Goal: Task Accomplishment & Management: Manage account settings

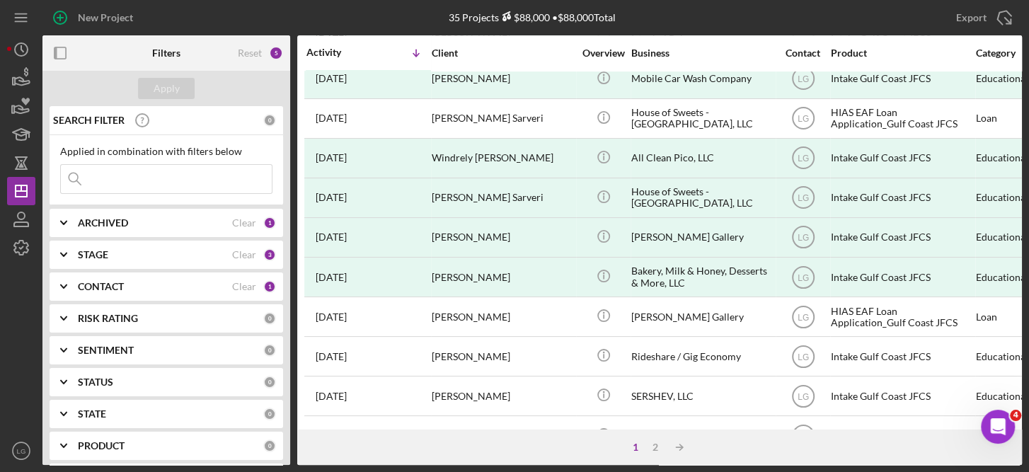
scroll to position [453, 0]
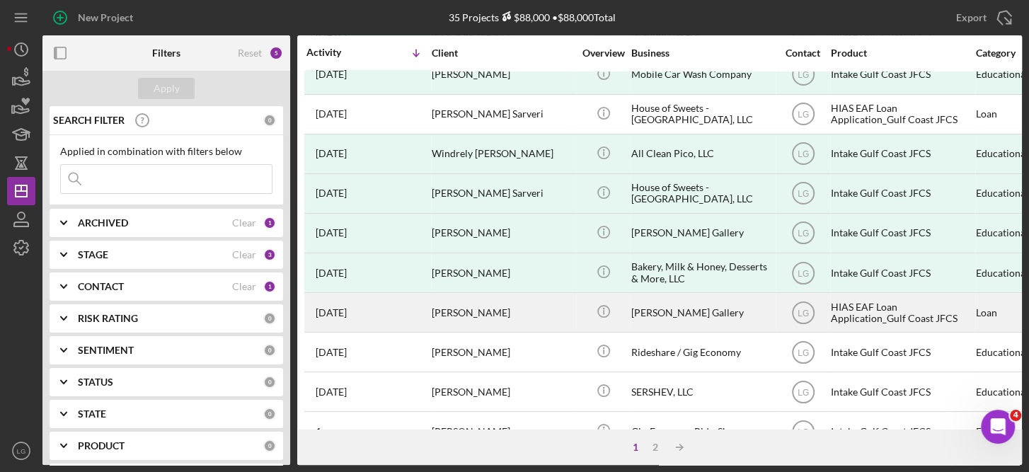
click at [864, 299] on div "HIAS EAF Loan Application_Gulf Coast JFCS" at bounding box center [901, 312] width 141 height 37
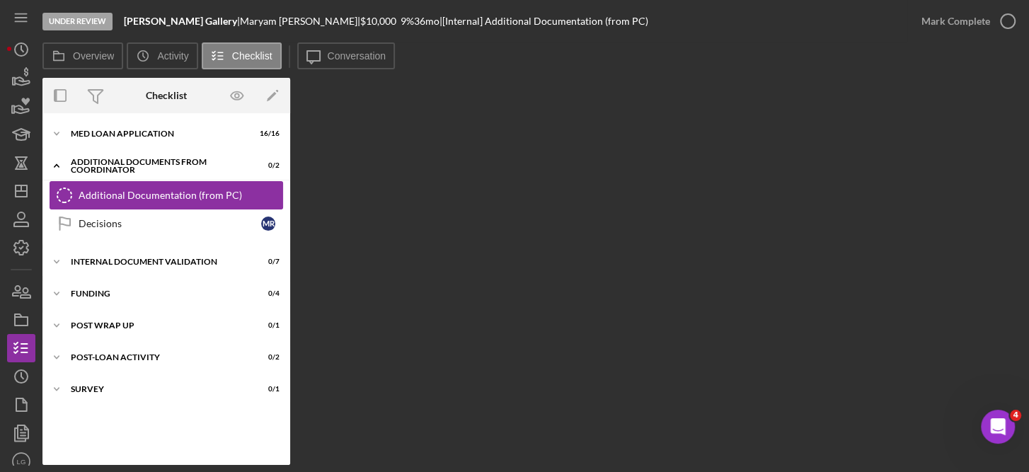
click at [194, 188] on link "Additional Documentation (from PC) Additional Documentation (from PC)" at bounding box center [166, 195] width 233 height 28
click at [143, 197] on div "Additional Documentation (from PC)" at bounding box center [181, 195] width 204 height 11
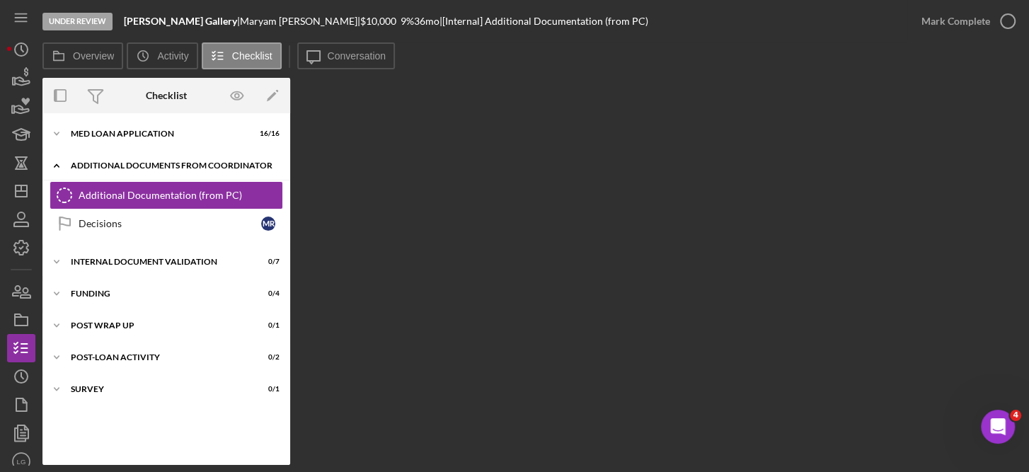
click at [135, 164] on div "Additional Documents from Coordinator" at bounding box center [172, 165] width 202 height 8
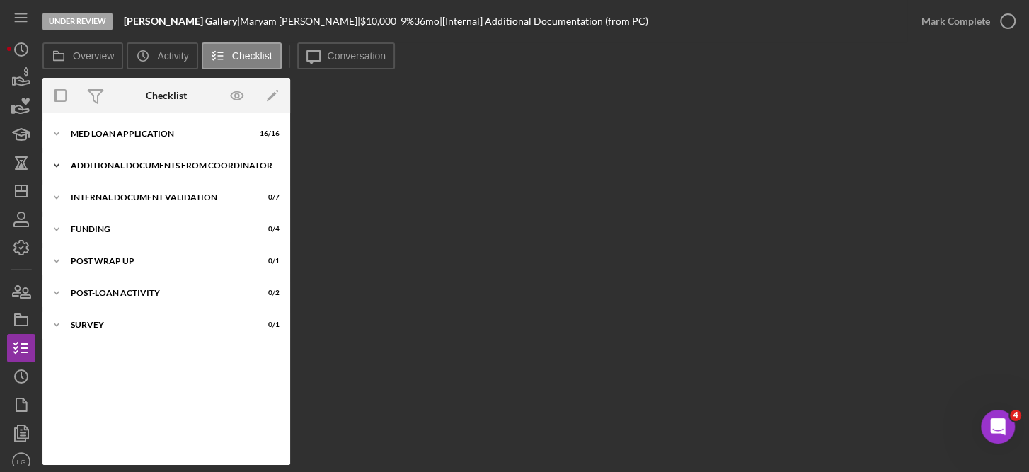
click at [135, 164] on div "Additional Documents from Coordinator" at bounding box center [172, 165] width 202 height 8
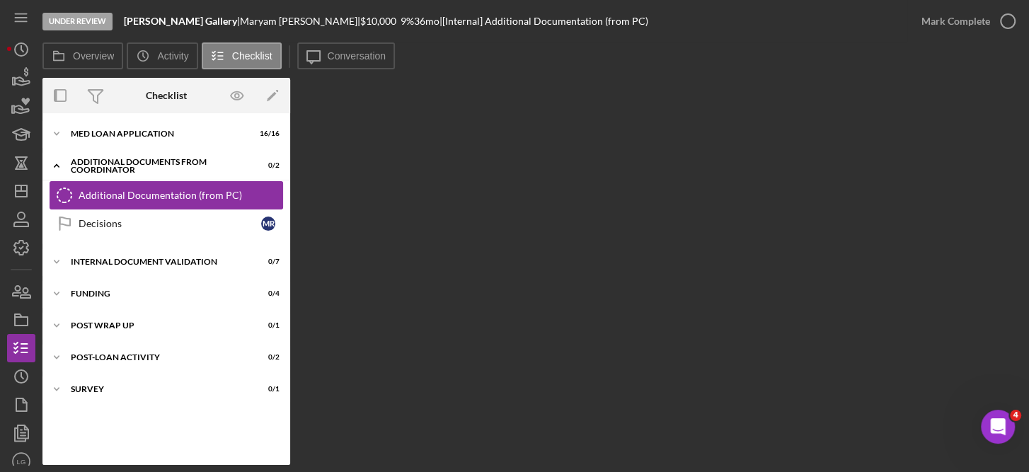
click at [85, 194] on div "Additional Documentation (from PC)" at bounding box center [181, 195] width 204 height 11
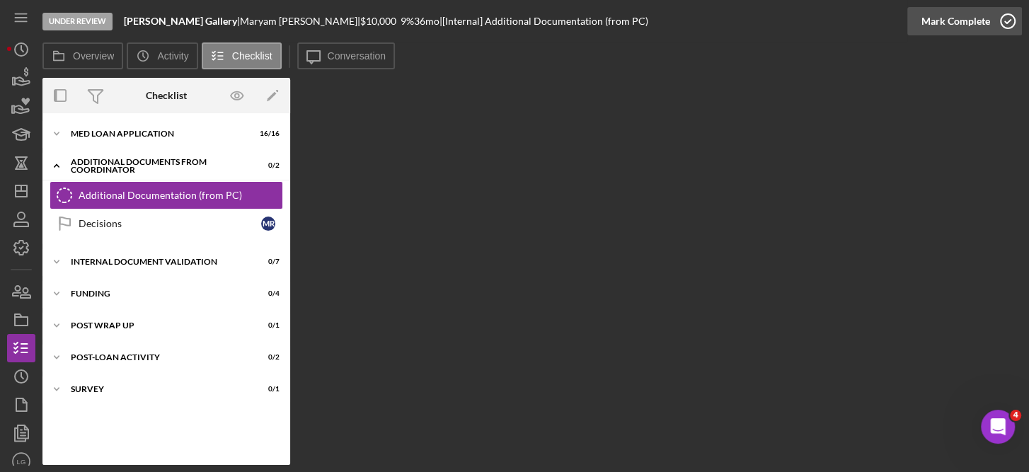
click at [1007, 23] on icon "button" at bounding box center [1007, 21] width 35 height 35
click at [0, 0] on icon "button" at bounding box center [0, 0] width 0 height 0
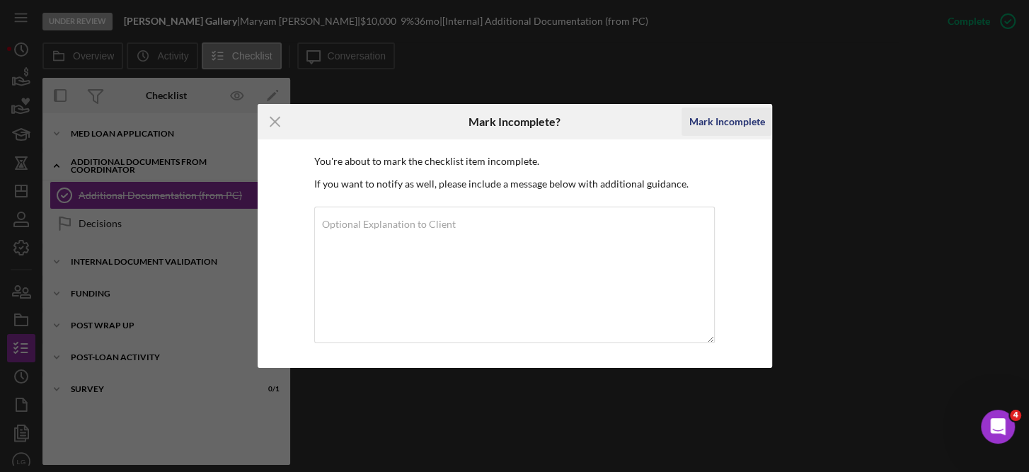
click at [747, 111] on div "Mark Incomplete" at bounding box center [726, 122] width 76 height 28
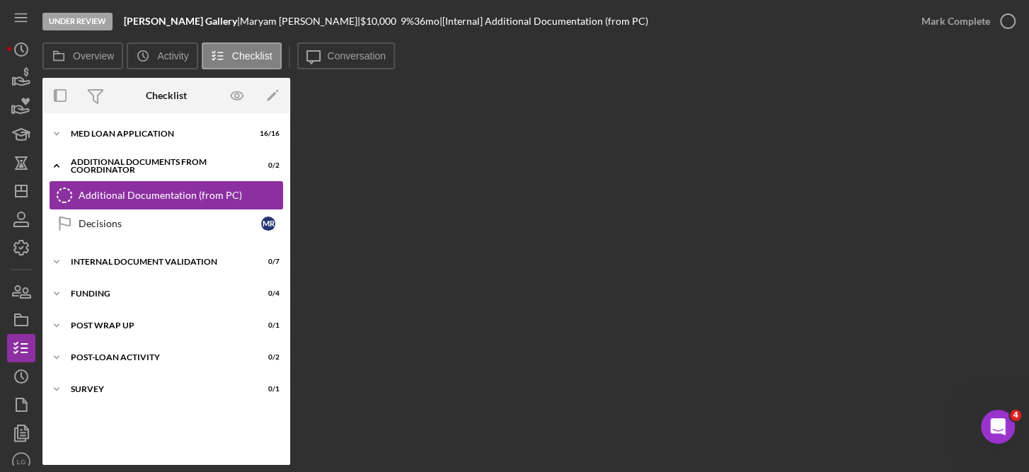
click at [244, 190] on div "Additional Documentation (from PC)" at bounding box center [181, 195] width 204 height 11
click at [202, 188] on link "Additional Documentation (from PC) Additional Documentation (from PC)" at bounding box center [166, 195] width 233 height 28
click at [121, 184] on link "Additional Documentation (from PC) Additional Documentation (from PC)" at bounding box center [166, 195] width 233 height 28
click at [147, 199] on div "Additional Documentation (from PC)" at bounding box center [181, 195] width 204 height 11
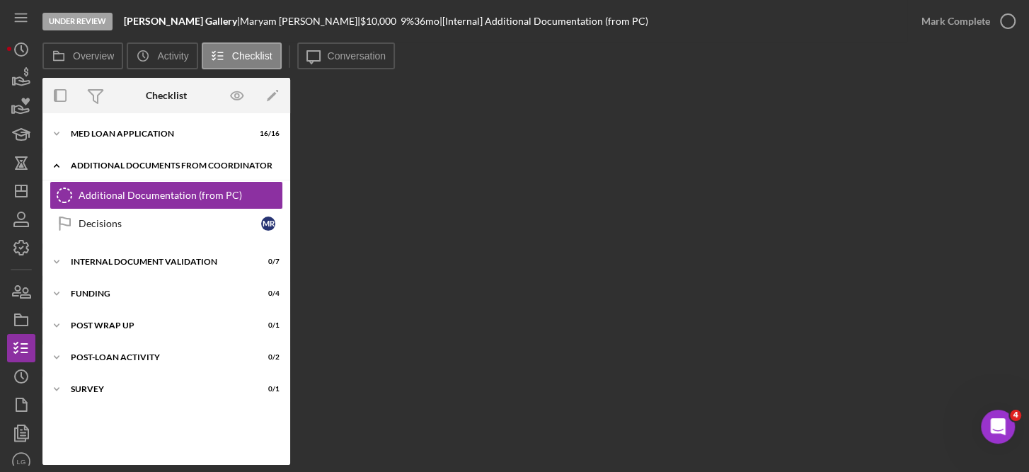
click at [117, 166] on div "Additional Documents from Coordinator" at bounding box center [172, 165] width 202 height 8
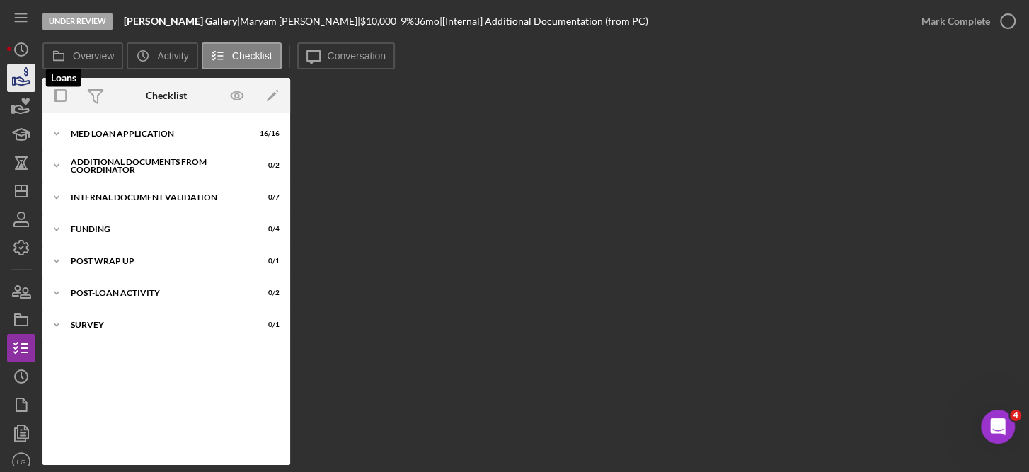
click at [23, 81] on icon "button" at bounding box center [22, 81] width 15 height 8
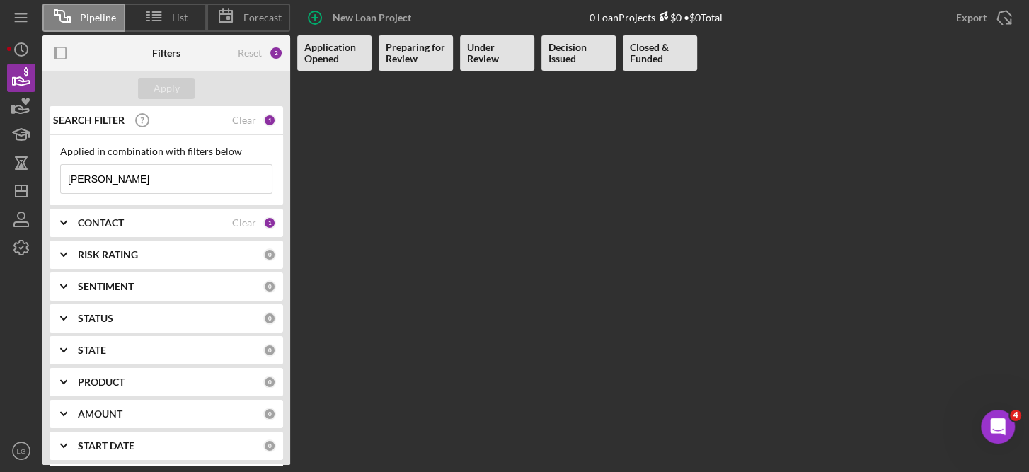
click at [99, 8] on div "Pipeline" at bounding box center [83, 18] width 83 height 28
click at [19, 189] on icon "Icon/Dashboard" at bounding box center [21, 190] width 35 height 35
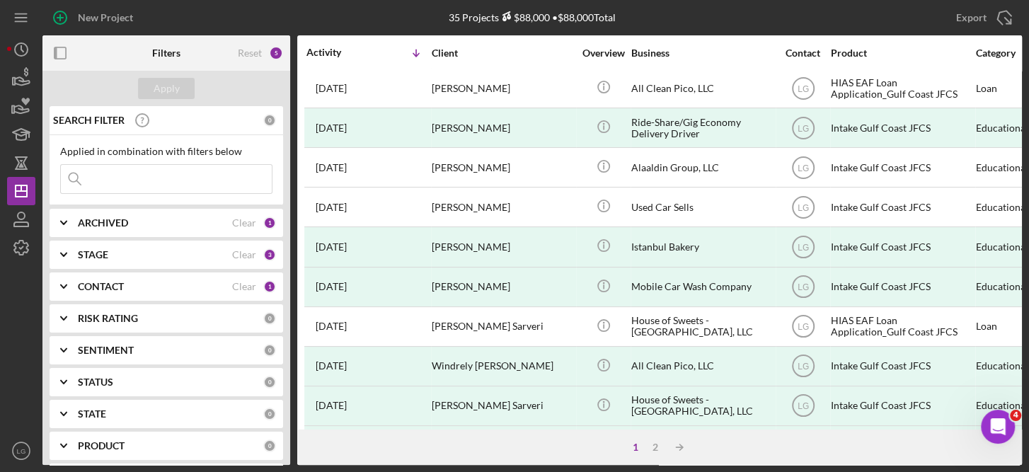
scroll to position [264, 0]
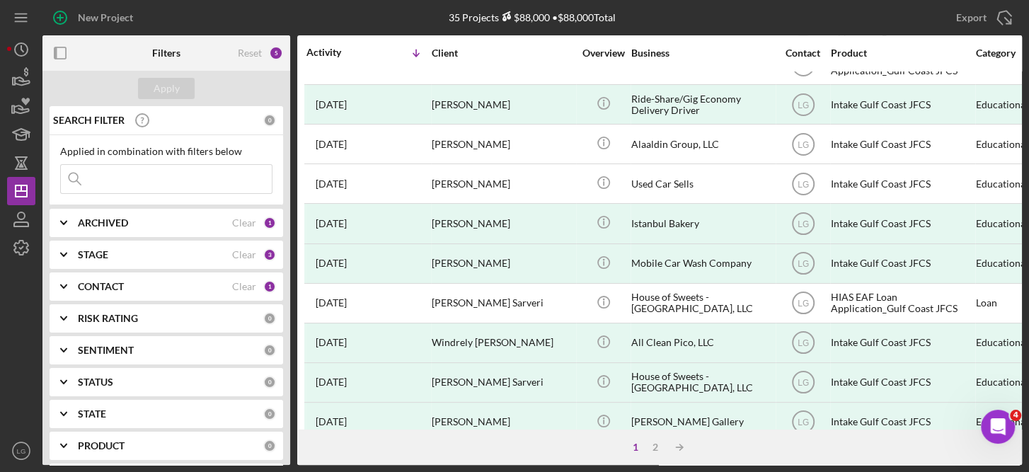
drag, startPoint x: 1013, startPoint y: 398, endPoint x: 745, endPoint y: 440, distance: 271.4
click at [745, 440] on div "1 2 Icon/Table Sort Arrow" at bounding box center [659, 446] width 724 height 35
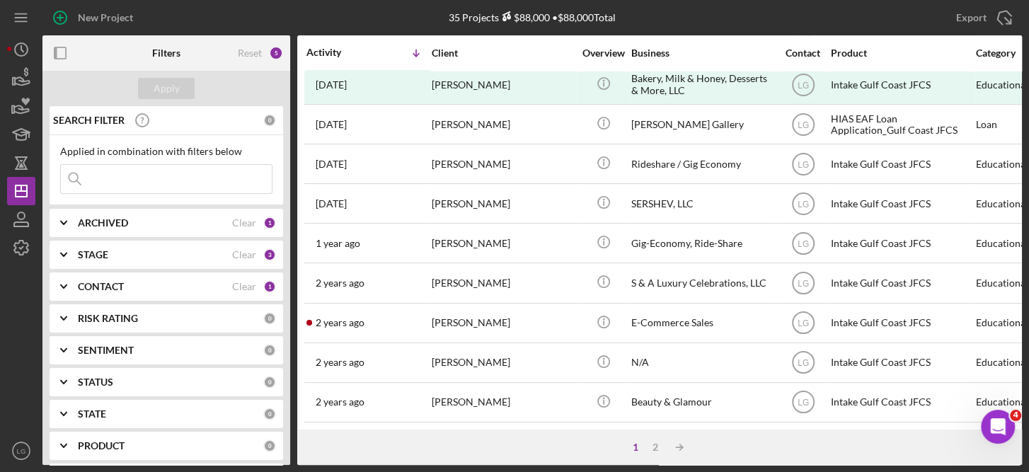
scroll to position [652, 0]
click at [13, 76] on icon "button" at bounding box center [21, 77] width 35 height 35
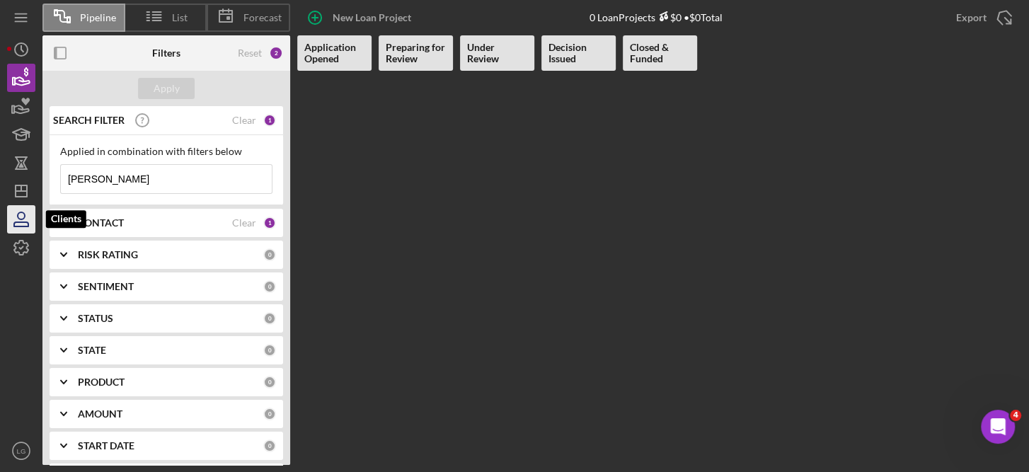
click at [21, 218] on icon "button" at bounding box center [21, 219] width 35 height 35
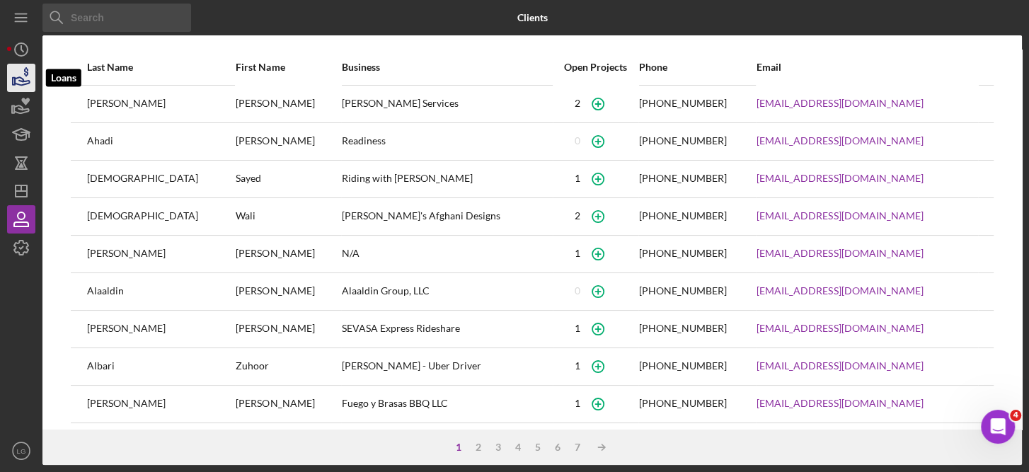
click at [28, 78] on icon "button" at bounding box center [21, 77] width 35 height 35
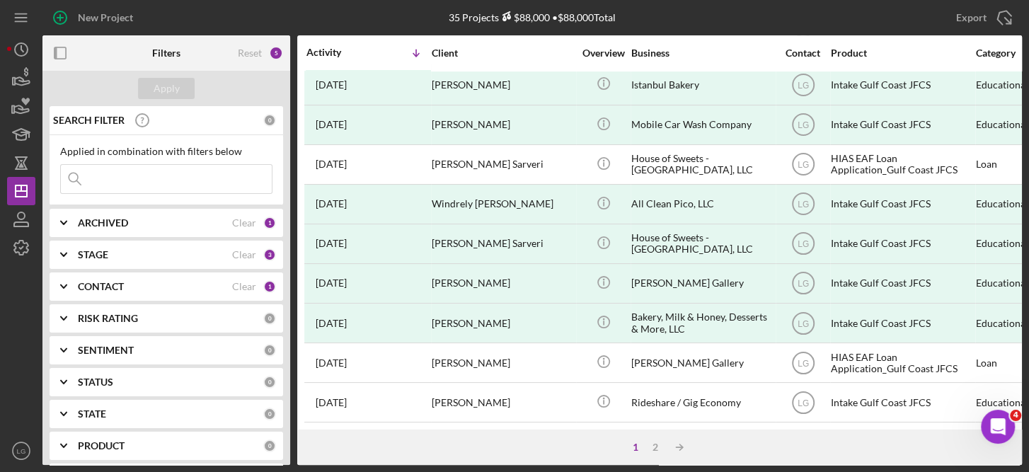
scroll to position [415, 0]
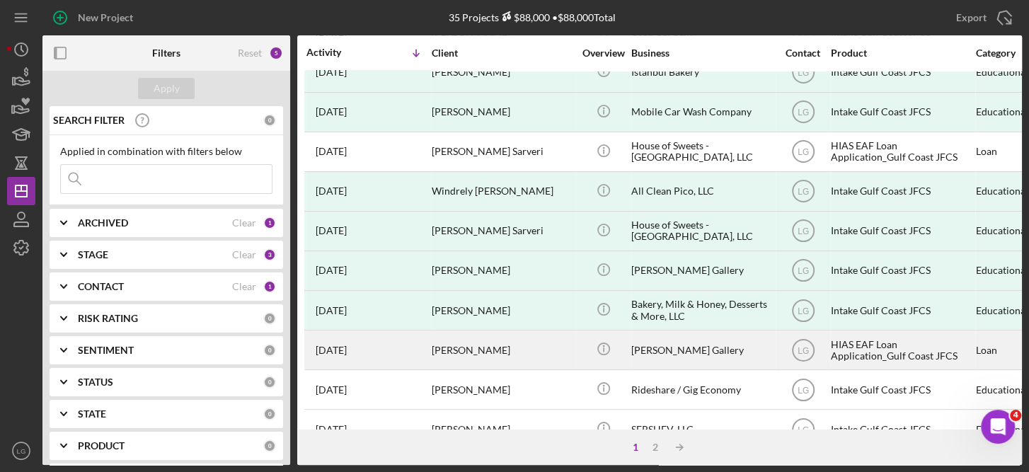
click at [865, 347] on div "HIAS EAF Loan Application_Gulf Coast JFCS" at bounding box center [901, 349] width 141 height 37
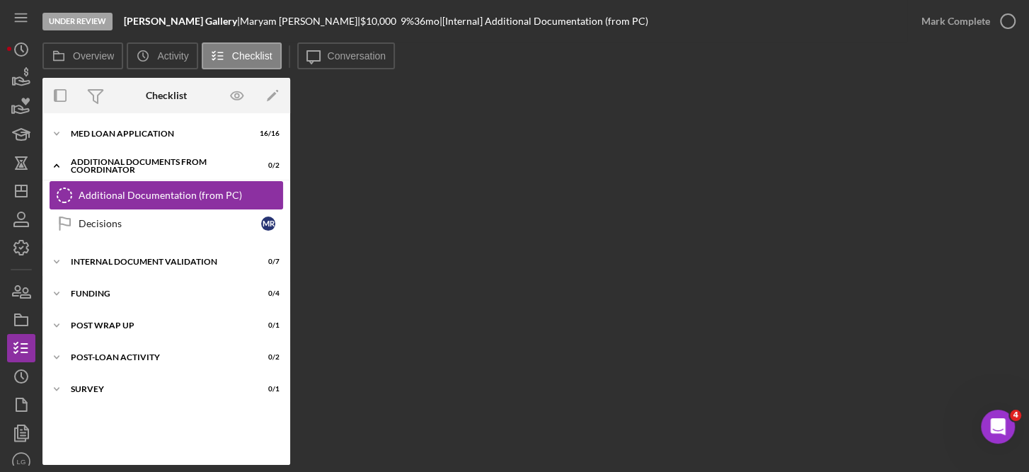
click at [208, 192] on div "Additional Documentation (from PC)" at bounding box center [181, 195] width 204 height 11
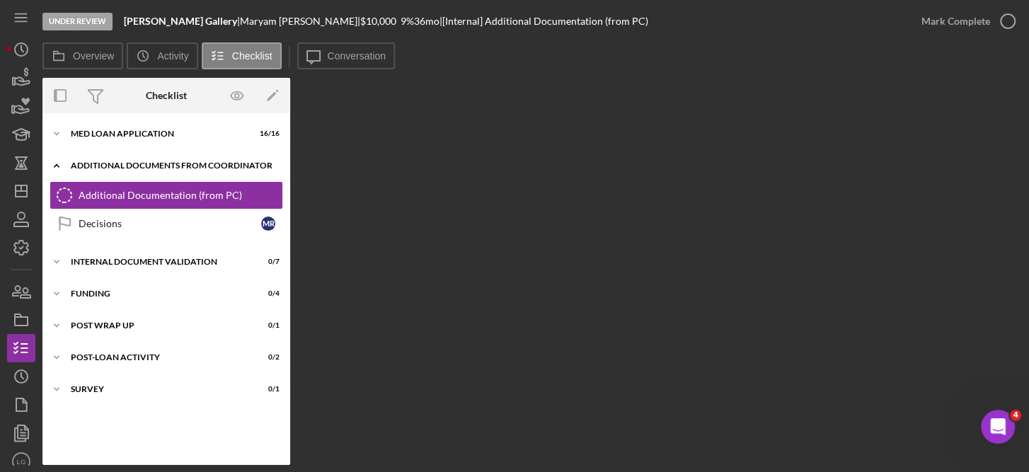
click at [139, 164] on div "Additional Documents from Coordinator" at bounding box center [172, 165] width 202 height 8
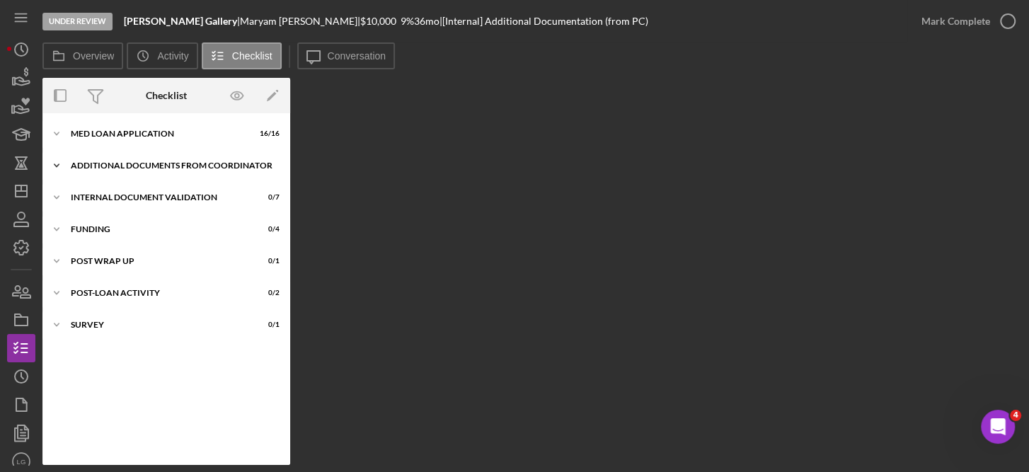
click at [95, 159] on div "Icon/Expander Additional Documents from Coordinator 0 / 2" at bounding box center [166, 165] width 248 height 28
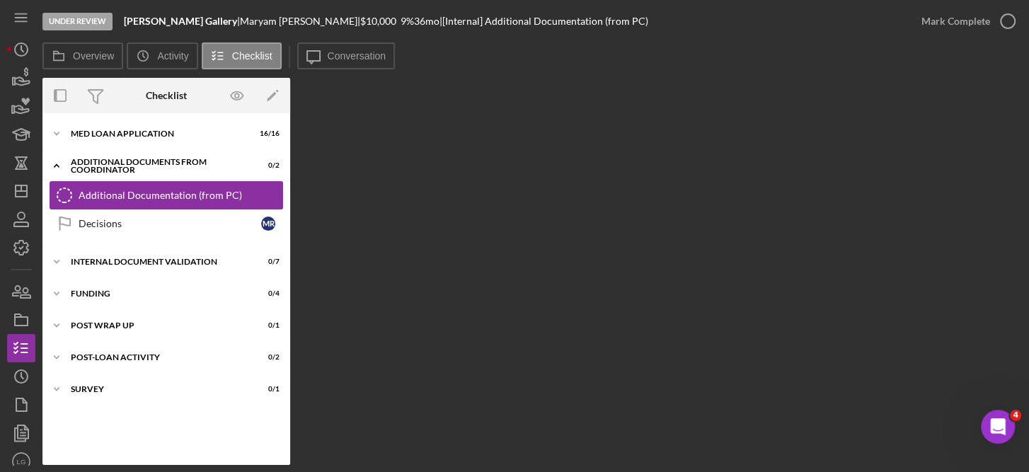
click at [57, 192] on icon at bounding box center [64, 195] width 14 height 14
click at [98, 219] on div "Decisions" at bounding box center [170, 223] width 183 height 11
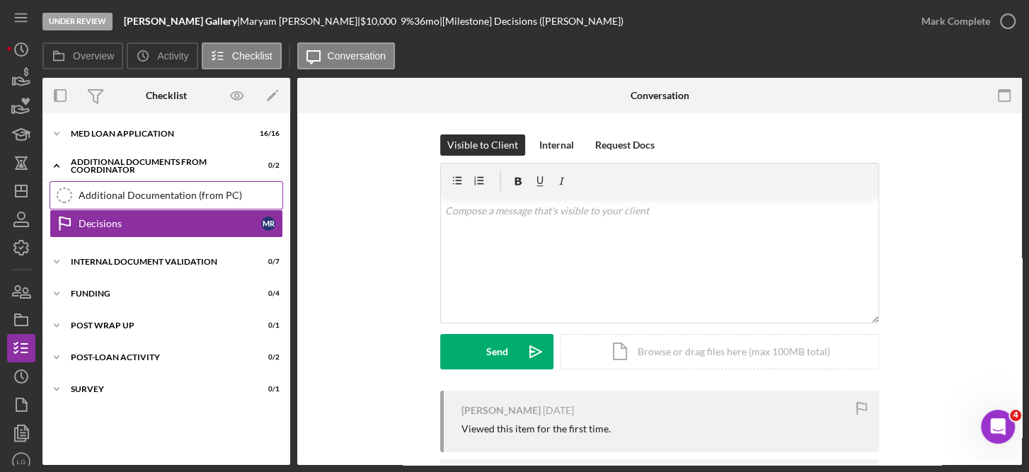
click at [140, 190] on div "Additional Documentation (from PC)" at bounding box center [181, 195] width 204 height 11
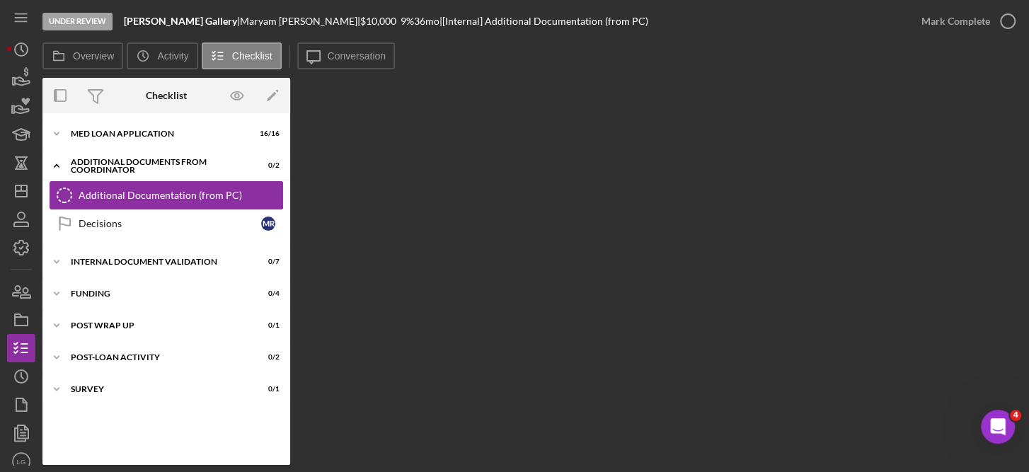
click at [140, 190] on div "Additional Documentation (from PC)" at bounding box center [181, 195] width 204 height 11
click at [158, 229] on link "Decisions Decisions M R" at bounding box center [166, 223] width 233 height 28
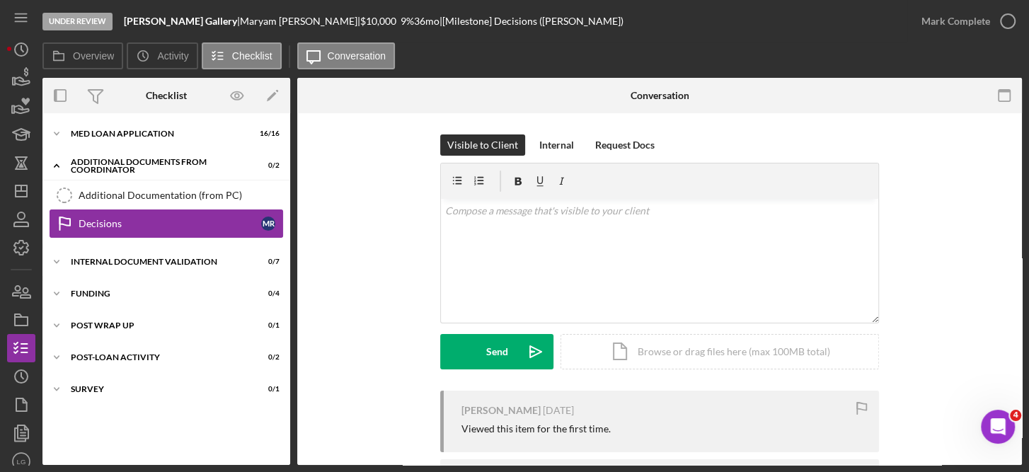
click at [158, 229] on link "Decisions Decisions M R" at bounding box center [166, 223] width 233 height 28
click at [179, 193] on div "Additional Documentation (from PC)" at bounding box center [181, 195] width 204 height 11
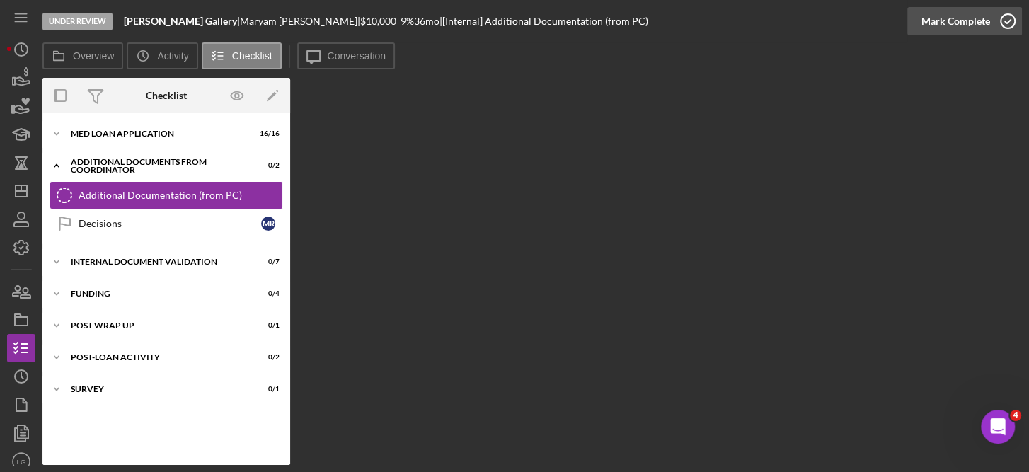
click at [1007, 14] on circle "button" at bounding box center [1007, 21] width 14 height 14
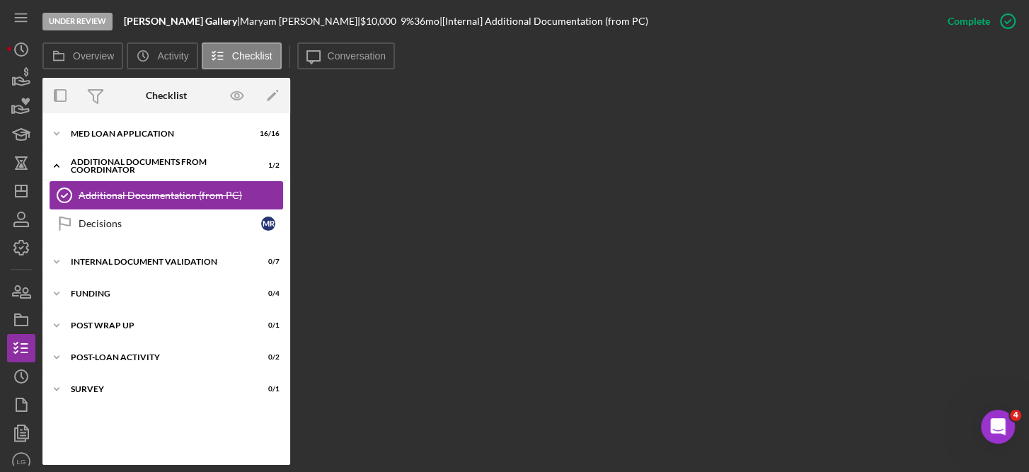
click at [207, 198] on div "Additional Documentation (from PC)" at bounding box center [181, 195] width 204 height 11
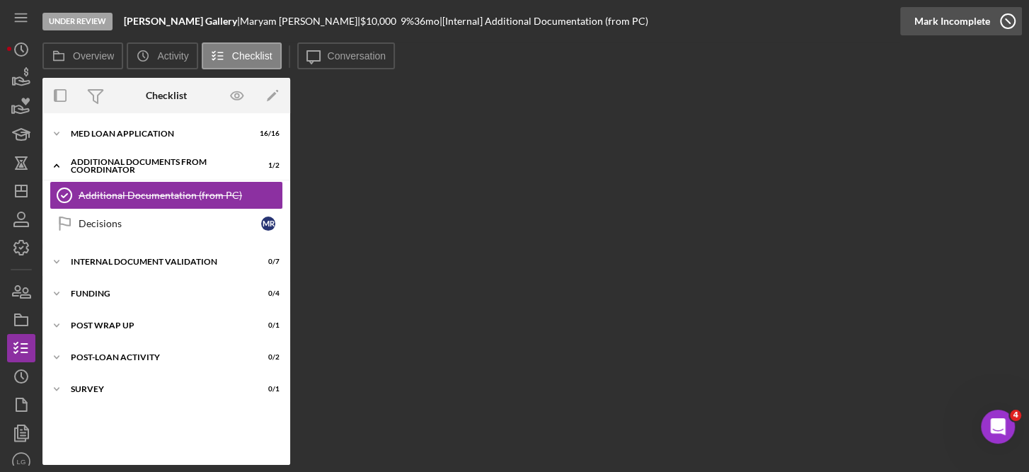
click at [1007, 18] on icon "button" at bounding box center [1007, 21] width 35 height 35
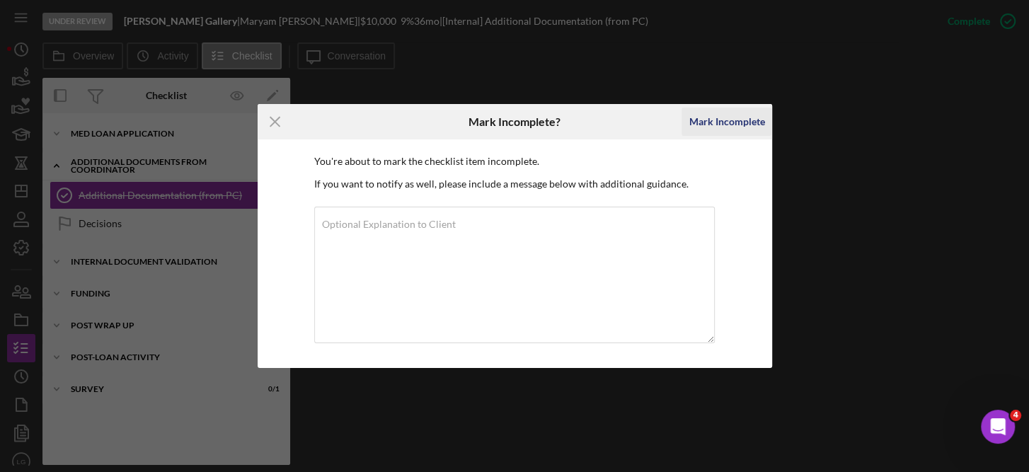
click at [717, 116] on div "Mark Incomplete" at bounding box center [726, 122] width 76 height 28
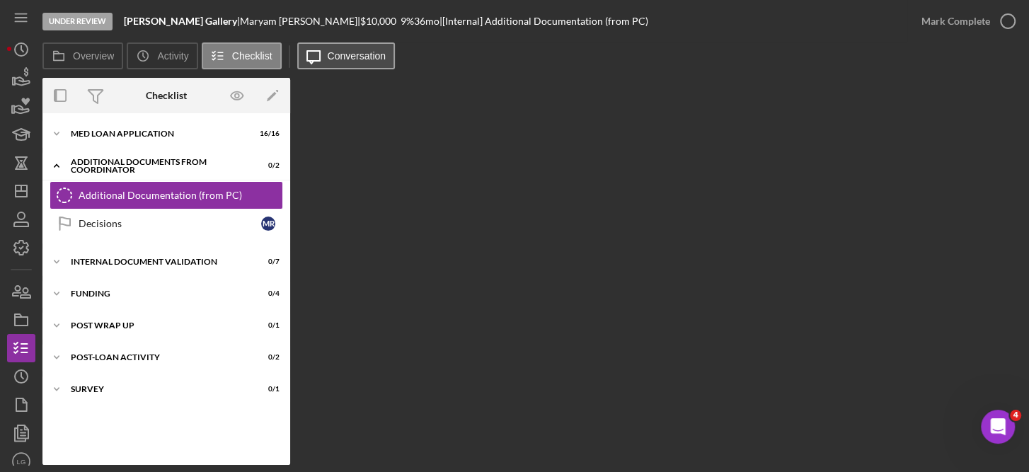
click at [366, 54] on label "Conversation" at bounding box center [357, 55] width 59 height 11
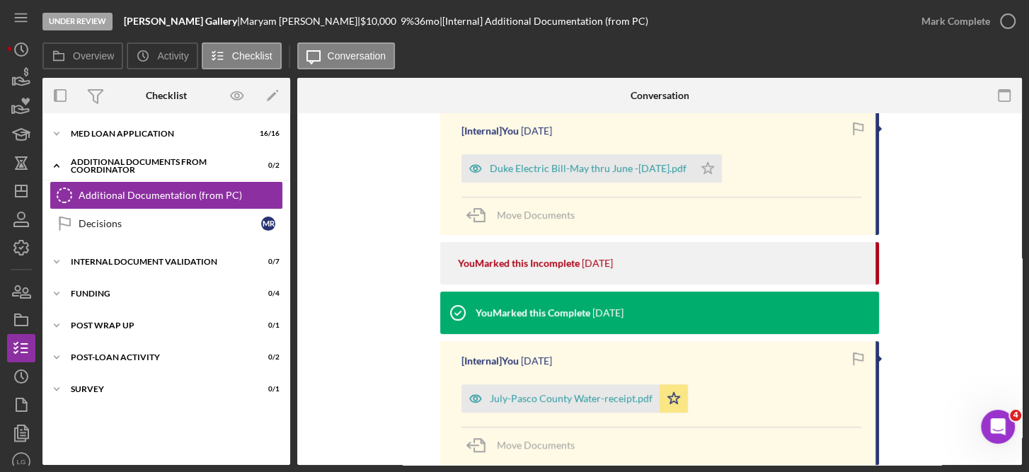
scroll to position [479, 0]
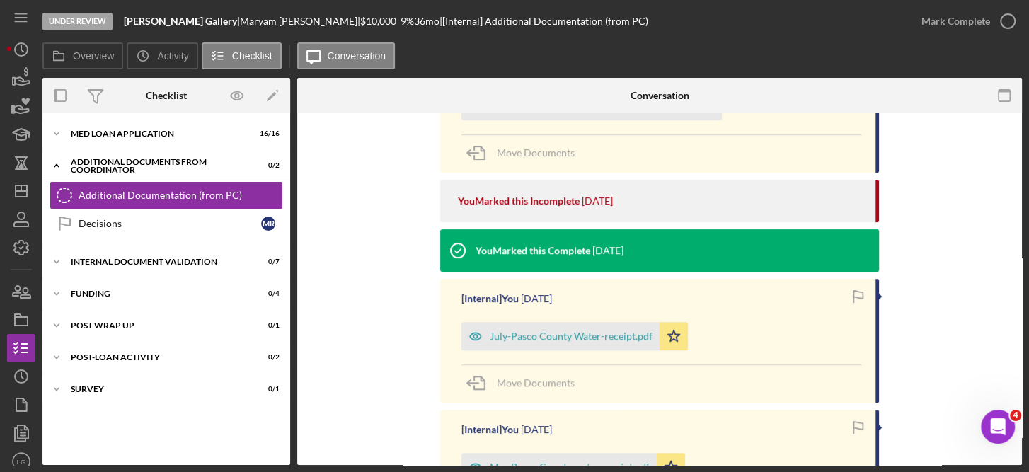
scroll to position [539, 0]
